Goal: Browse casually: Explore the website without a specific task or goal

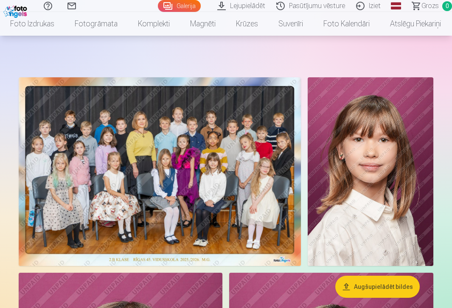
scroll to position [39, 0]
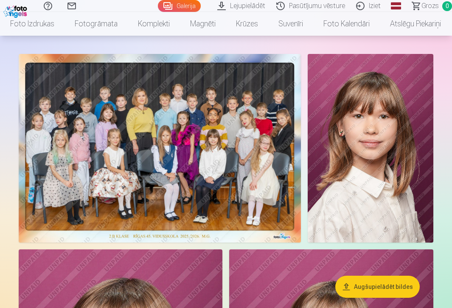
click at [187, 142] on img at bounding box center [160, 148] width 282 height 188
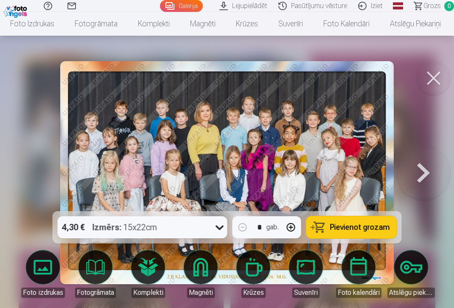
click at [422, 165] on button at bounding box center [423, 173] width 54 height 60
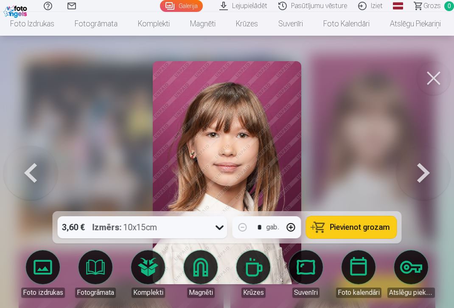
click at [422, 166] on button at bounding box center [423, 173] width 54 height 60
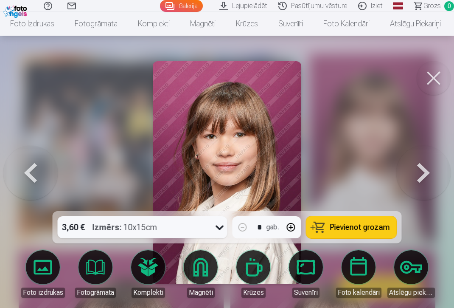
click at [422, 166] on button at bounding box center [423, 173] width 54 height 60
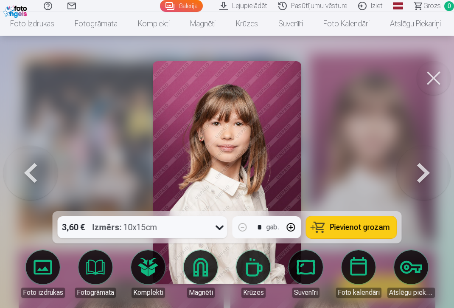
click at [422, 166] on button at bounding box center [423, 173] width 54 height 60
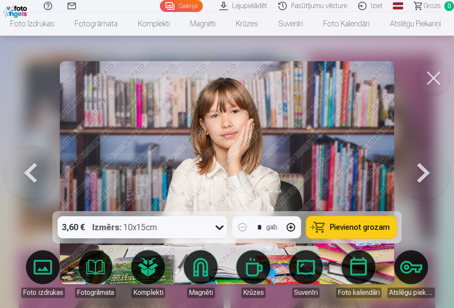
click at [422, 166] on button at bounding box center [423, 173] width 54 height 60
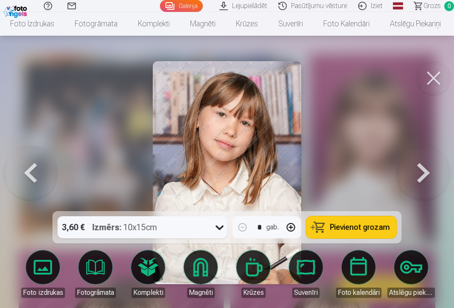
click at [422, 166] on button at bounding box center [423, 173] width 54 height 60
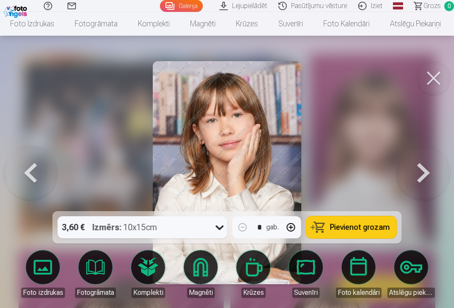
click at [422, 166] on button at bounding box center [423, 173] width 54 height 60
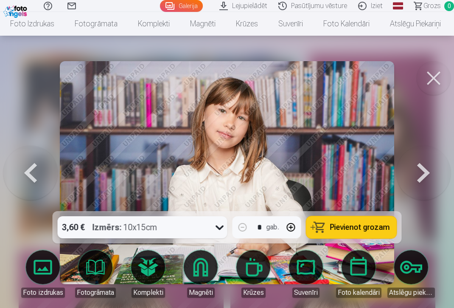
click at [422, 166] on button at bounding box center [423, 173] width 54 height 60
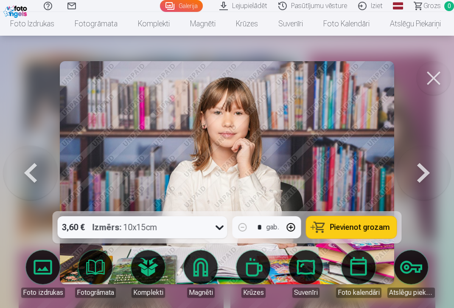
click at [422, 166] on button at bounding box center [423, 173] width 54 height 60
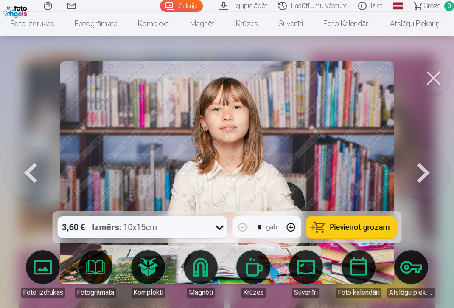
click at [422, 166] on button at bounding box center [423, 173] width 54 height 60
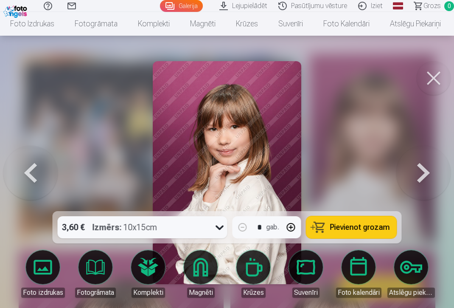
click at [422, 166] on button at bounding box center [423, 173] width 54 height 60
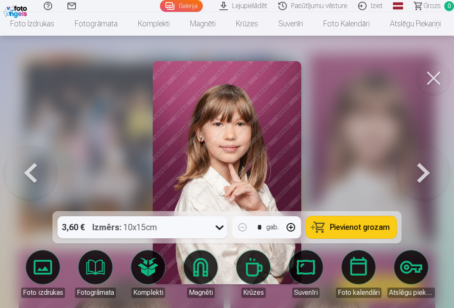
click at [422, 166] on button at bounding box center [423, 173] width 54 height 60
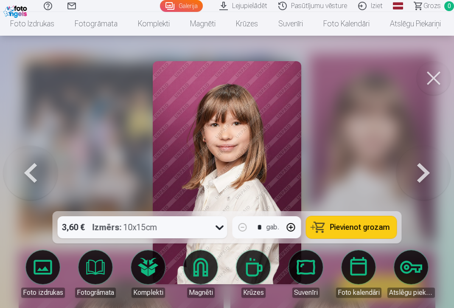
click at [422, 166] on button at bounding box center [423, 173] width 54 height 60
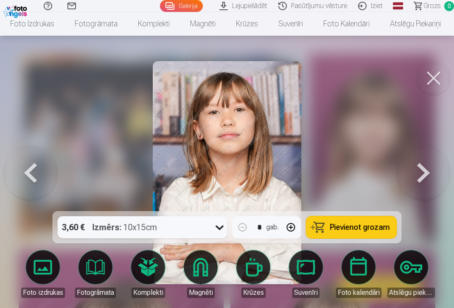
click at [422, 166] on button at bounding box center [423, 173] width 54 height 60
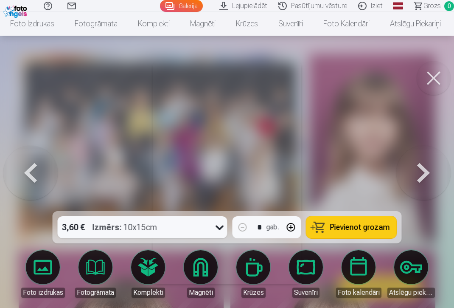
click at [422, 166] on button at bounding box center [423, 173] width 54 height 60
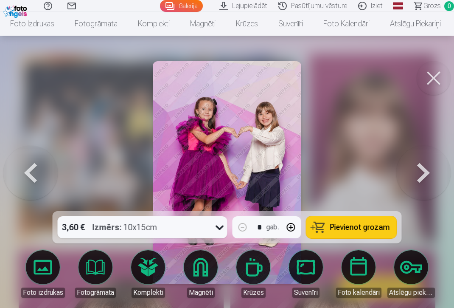
click at [422, 166] on button at bounding box center [423, 173] width 54 height 60
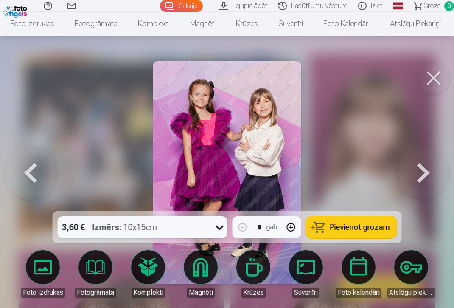
click at [422, 166] on button at bounding box center [423, 173] width 54 height 60
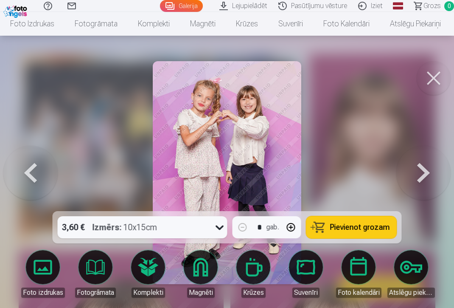
click at [422, 166] on button at bounding box center [423, 173] width 54 height 60
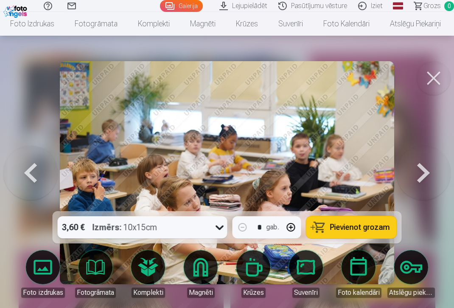
click at [422, 166] on button at bounding box center [423, 173] width 54 height 60
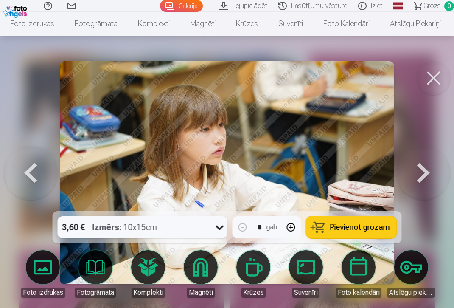
click at [422, 166] on button at bounding box center [423, 173] width 54 height 60
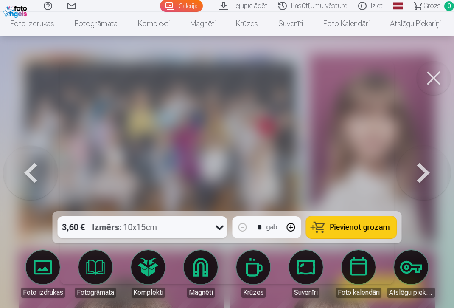
click at [422, 166] on button at bounding box center [423, 173] width 54 height 60
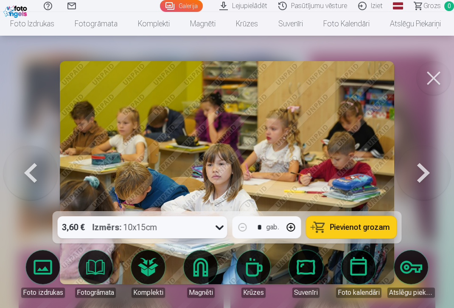
click at [422, 166] on button at bounding box center [423, 173] width 54 height 60
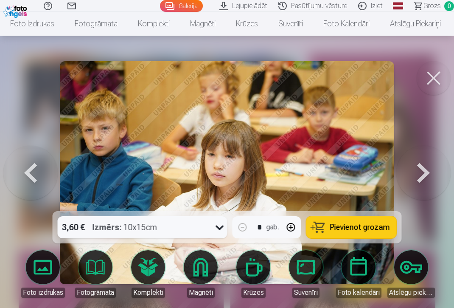
click at [422, 166] on button at bounding box center [423, 173] width 54 height 60
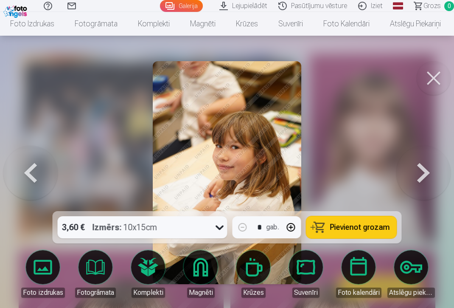
click at [422, 166] on button at bounding box center [423, 173] width 54 height 60
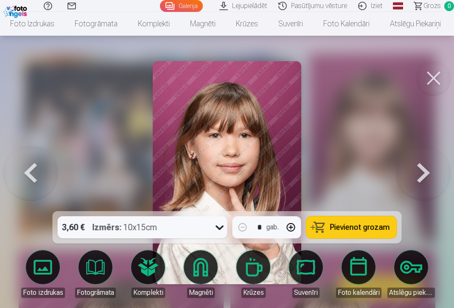
click at [422, 166] on button at bounding box center [423, 173] width 54 height 60
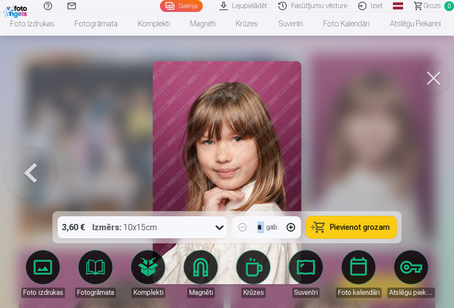
click at [422, 166] on div at bounding box center [227, 154] width 454 height 308
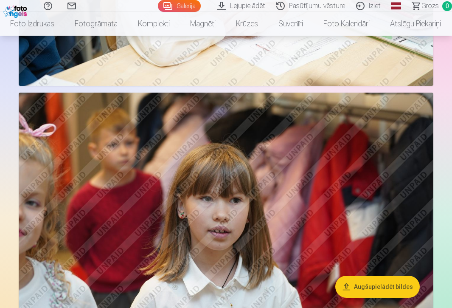
scroll to position [2288, 0]
